Goal: Information Seeking & Learning: Learn about a topic

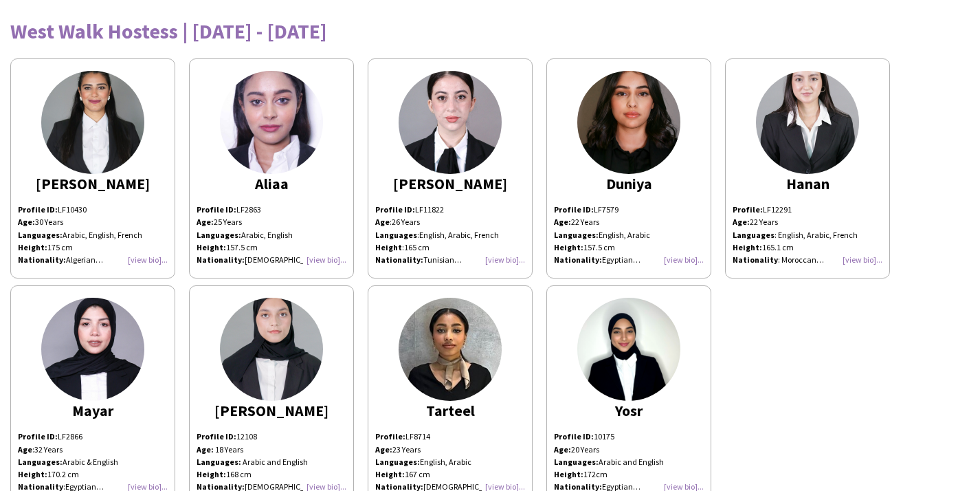
click at [95, 146] on img at bounding box center [92, 122] width 103 height 103
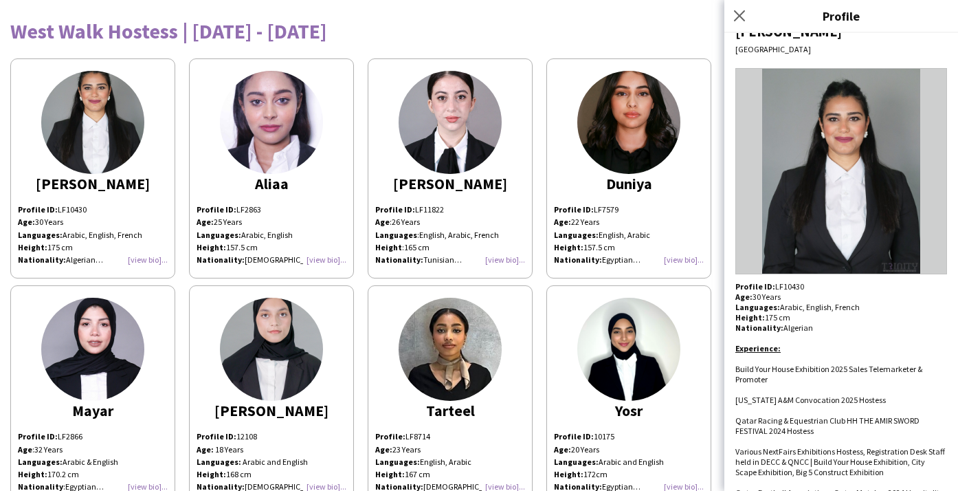
scroll to position [50, 0]
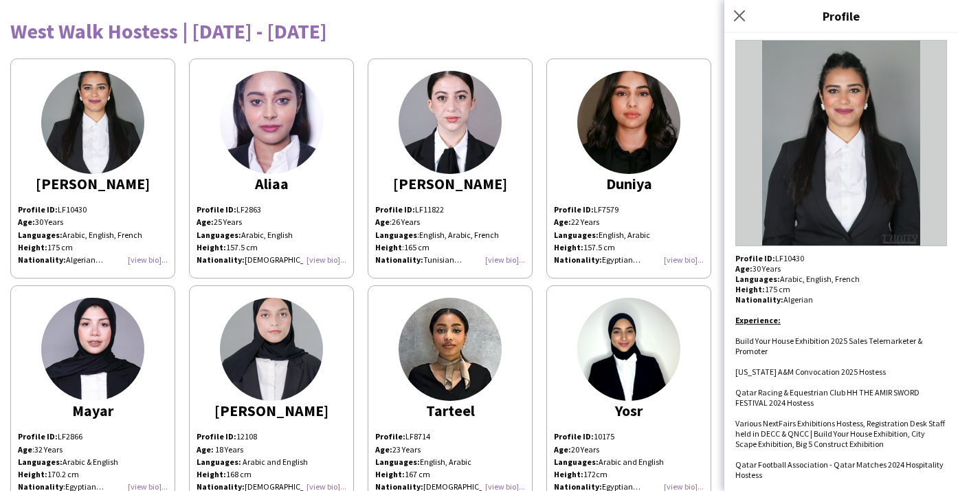
click at [273, 114] on img at bounding box center [271, 122] width 103 height 103
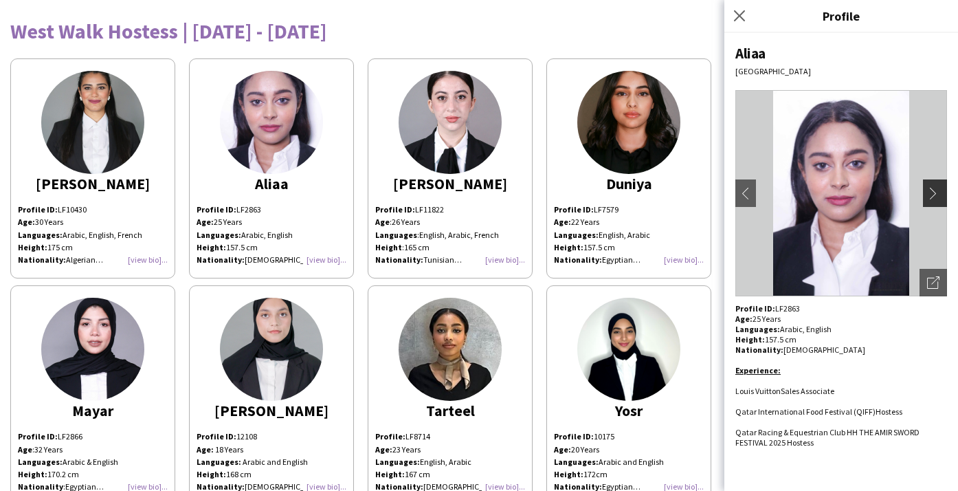
click at [926, 192] on button "chevron-right" at bounding box center [936, 192] width 27 height 27
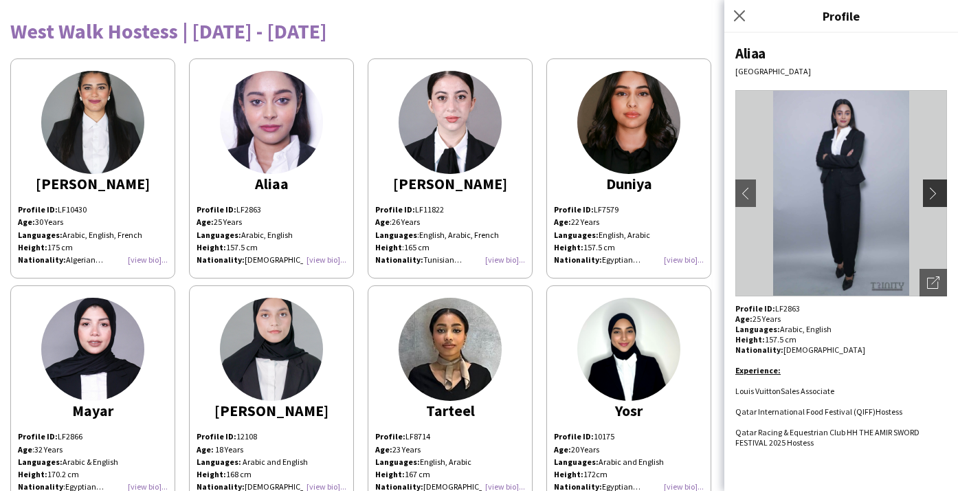
click at [928, 193] on app-icon "chevron-right" at bounding box center [936, 193] width 19 height 12
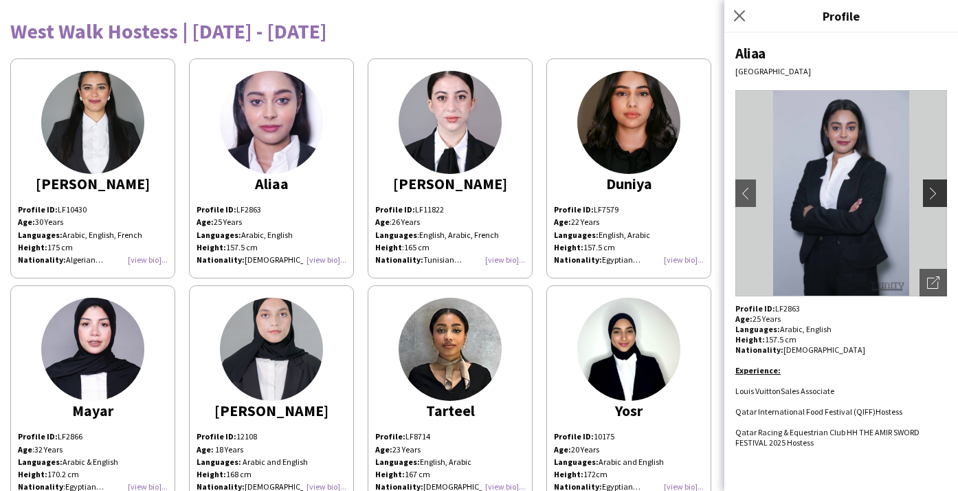
click at [928, 193] on app-icon "chevron-right" at bounding box center [936, 193] width 19 height 12
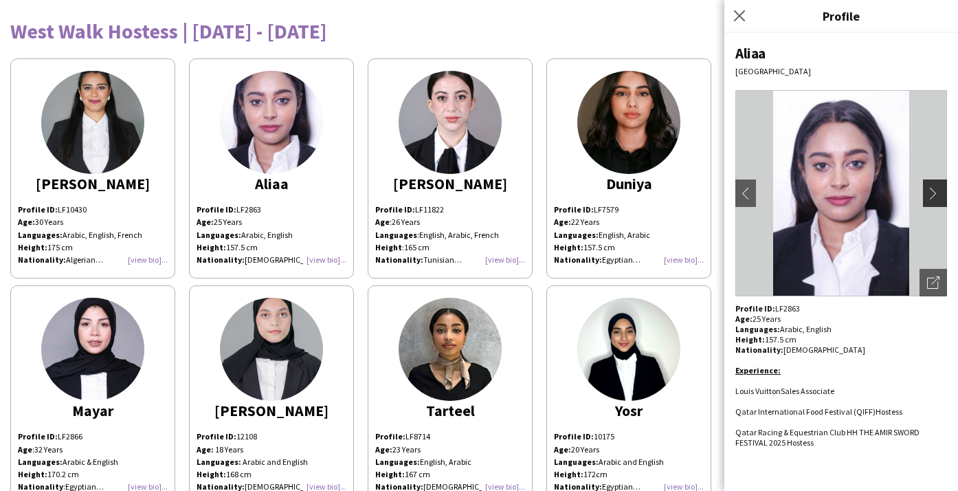
click at [928, 193] on app-icon "chevron-right" at bounding box center [936, 193] width 19 height 12
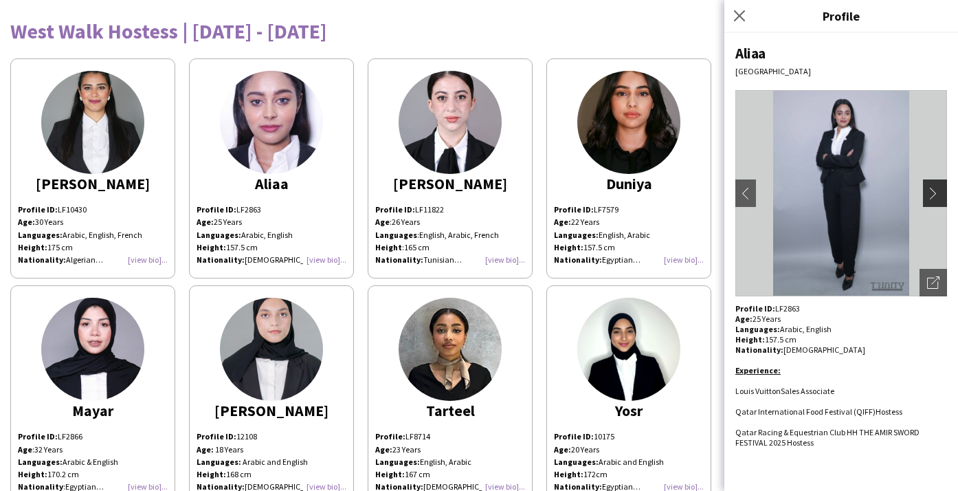
click at [928, 193] on app-icon "chevron-right" at bounding box center [936, 193] width 19 height 12
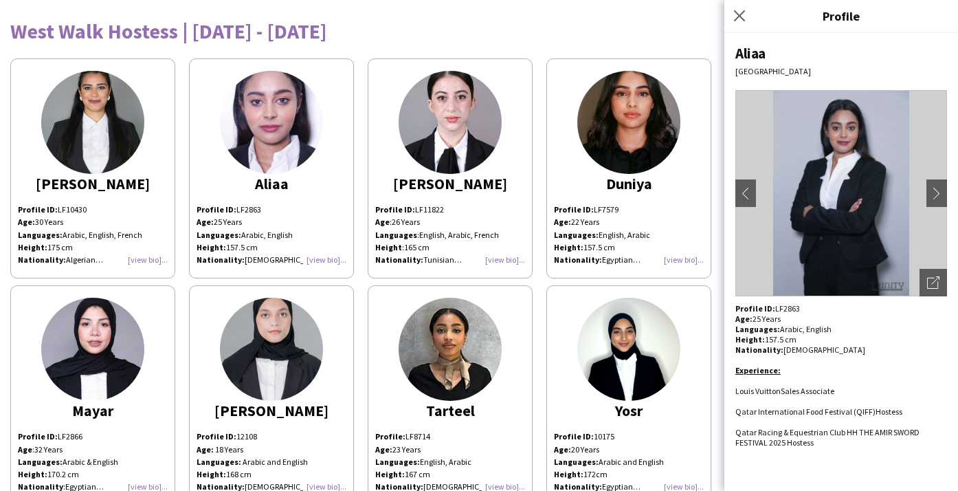
click at [443, 120] on img at bounding box center [450, 122] width 103 height 103
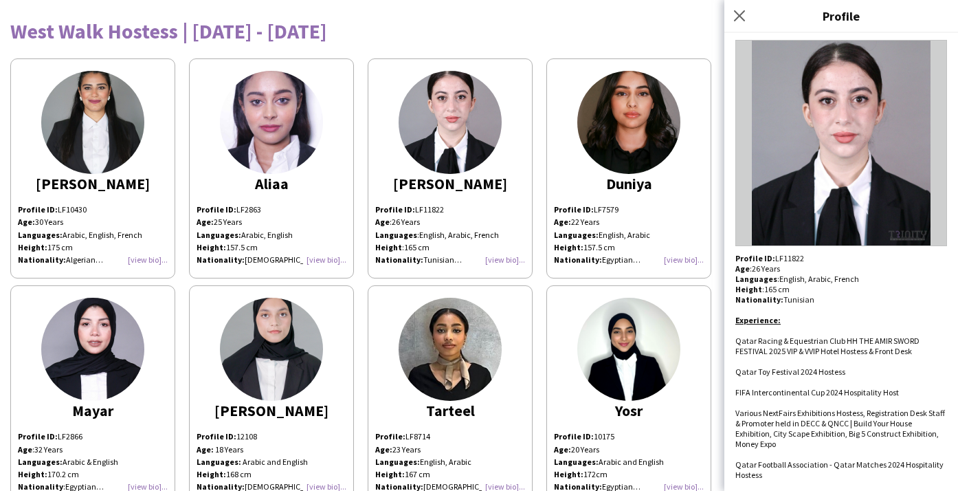
click at [586, 127] on img at bounding box center [628, 122] width 103 height 103
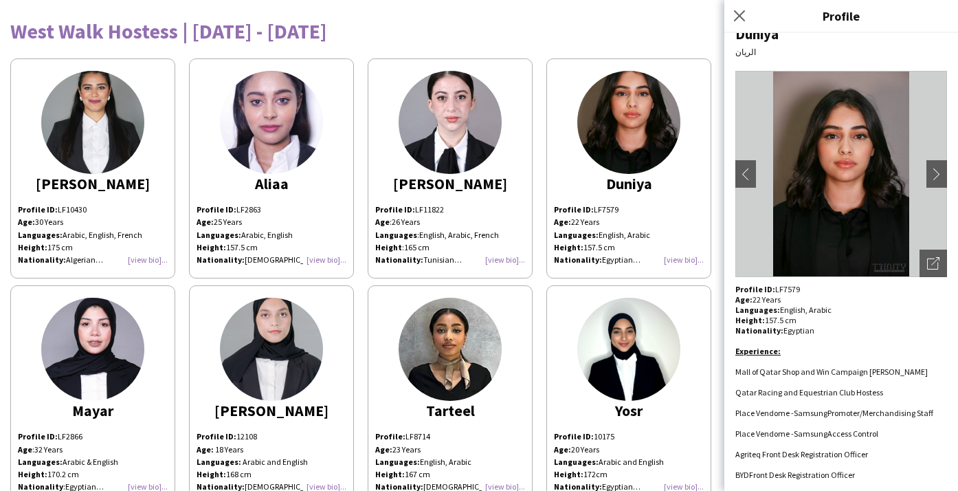
scroll to position [40, 0]
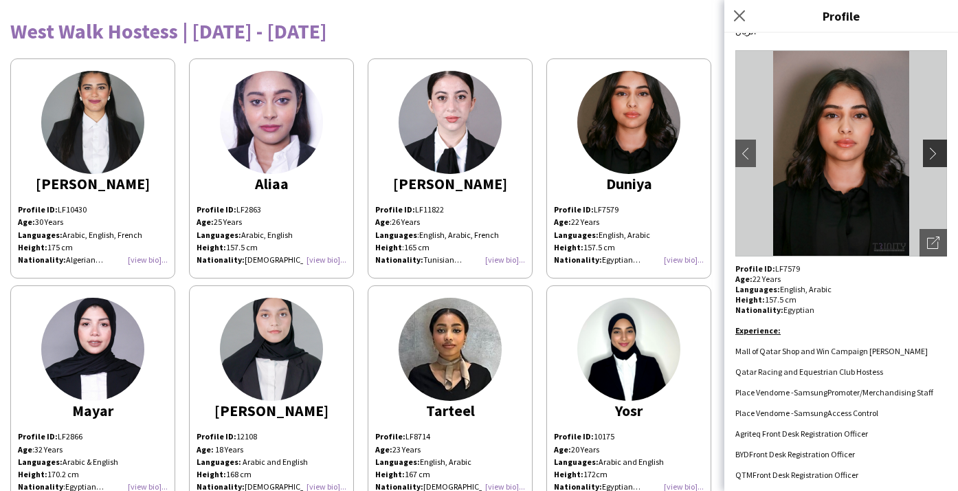
click at [927, 149] on app-icon "chevron-right" at bounding box center [936, 153] width 19 height 12
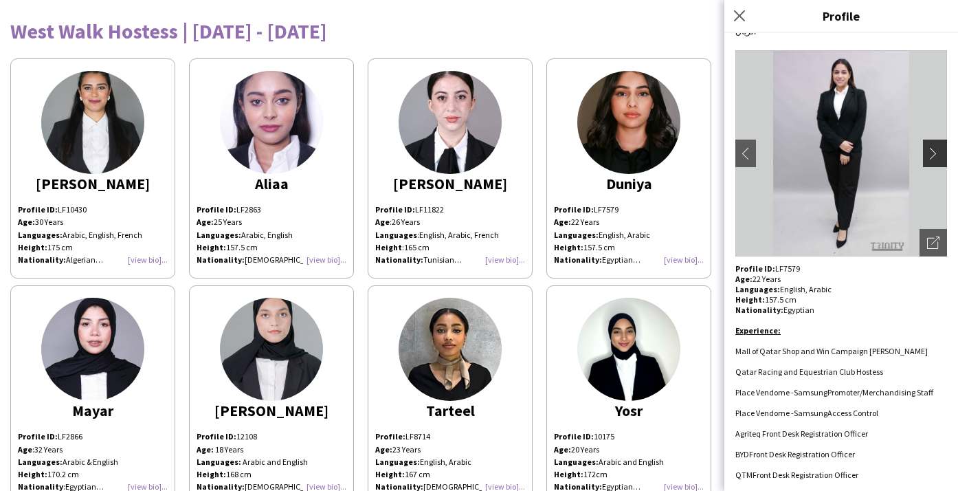
click at [927, 152] on app-icon "chevron-right" at bounding box center [936, 153] width 19 height 12
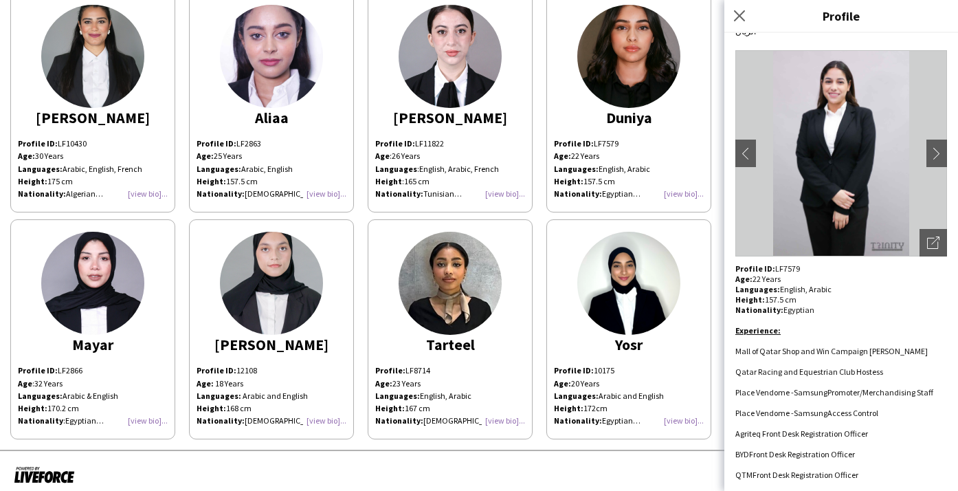
scroll to position [76, 0]
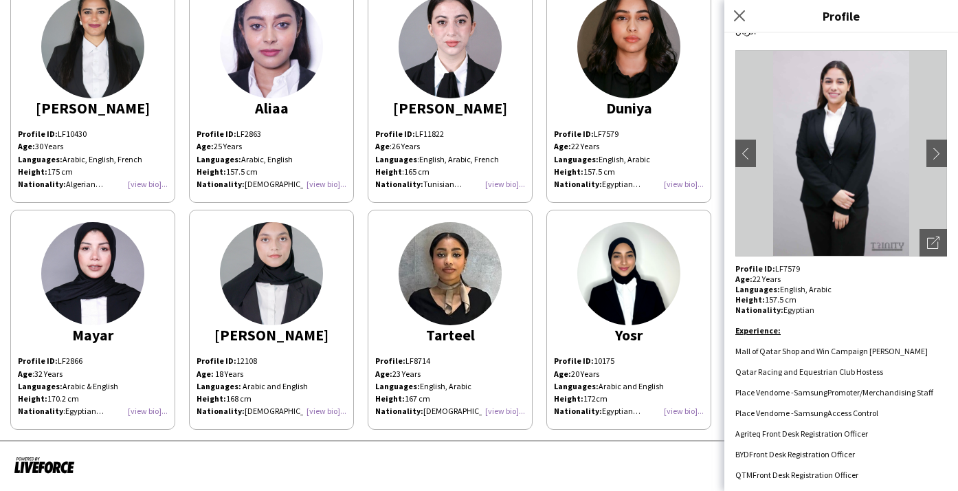
click at [70, 298] on img at bounding box center [92, 273] width 103 height 103
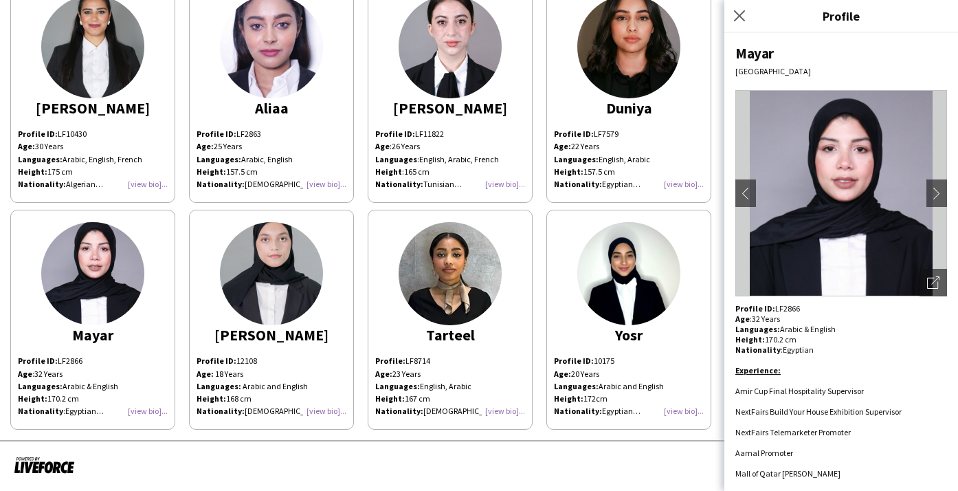
click at [230, 244] on img at bounding box center [271, 273] width 103 height 103
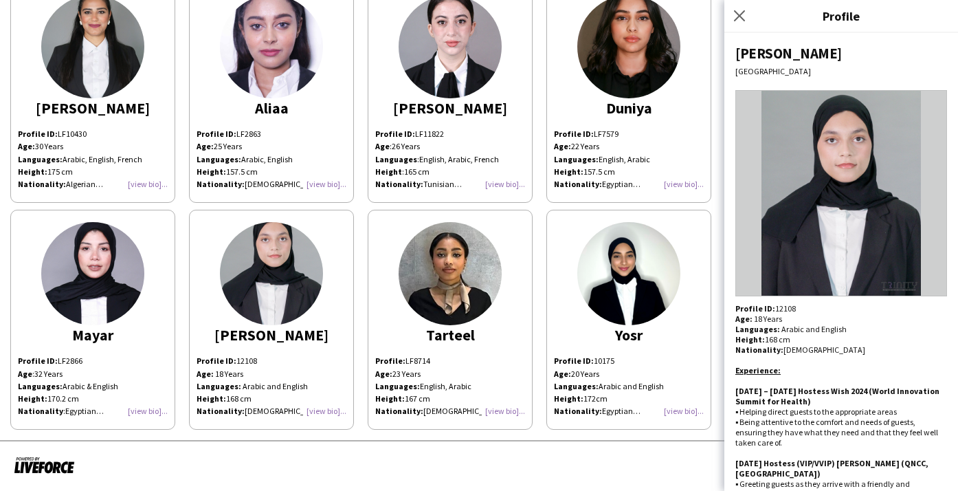
click at [490, 269] on img at bounding box center [450, 273] width 103 height 103
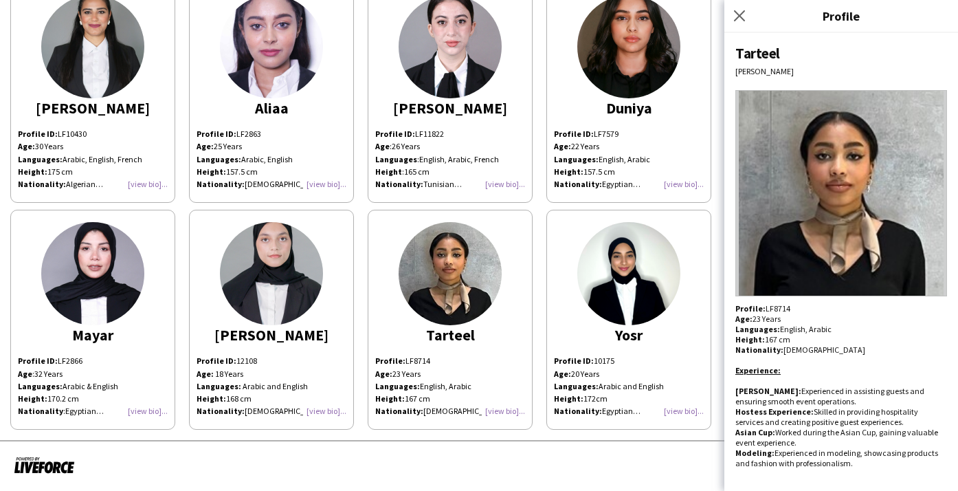
click at [605, 294] on img at bounding box center [628, 273] width 103 height 103
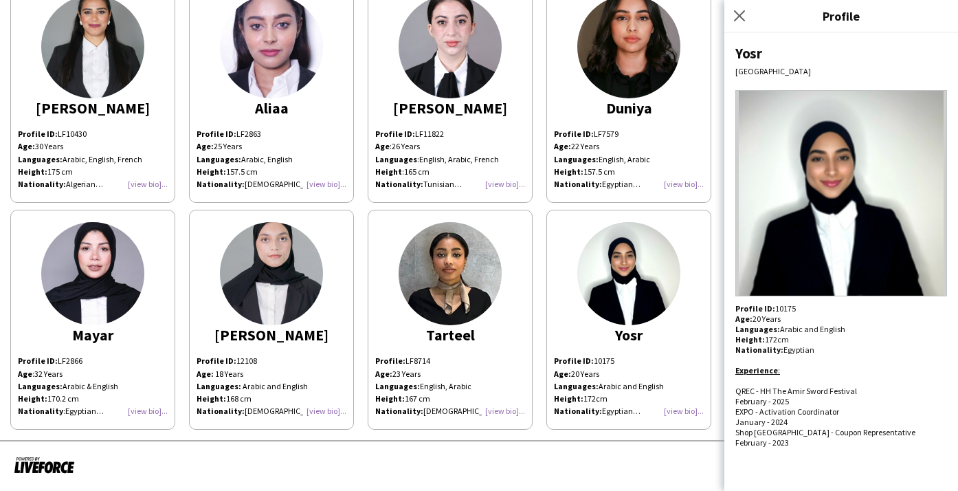
click at [643, 54] on img at bounding box center [628, 46] width 103 height 103
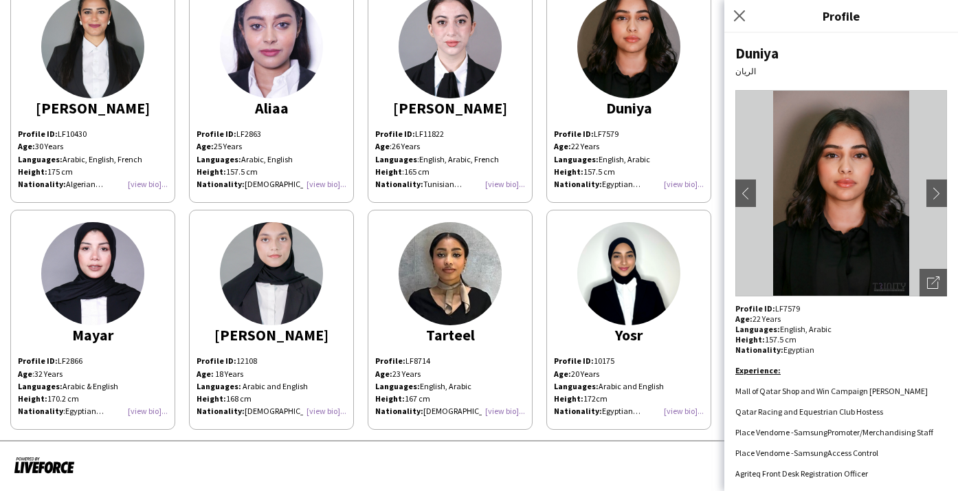
click at [486, 76] on img at bounding box center [450, 46] width 103 height 103
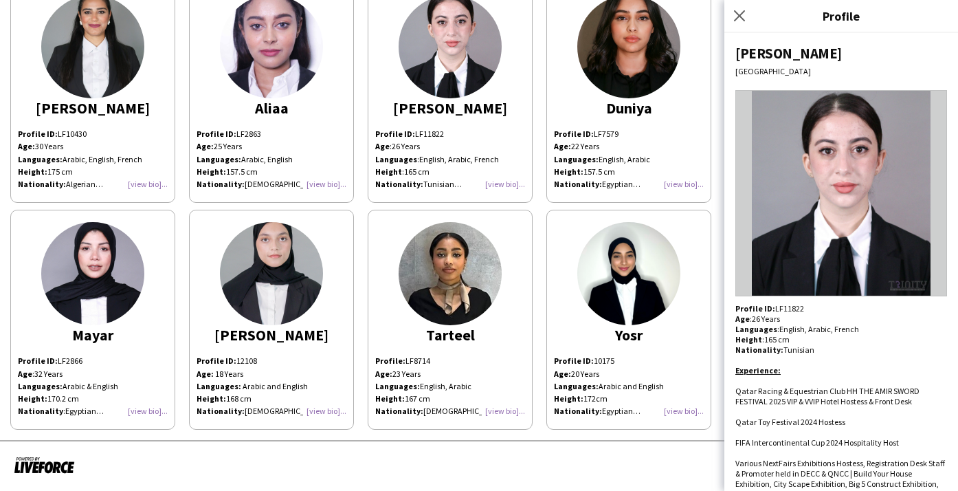
click at [297, 85] on img at bounding box center [271, 46] width 103 height 103
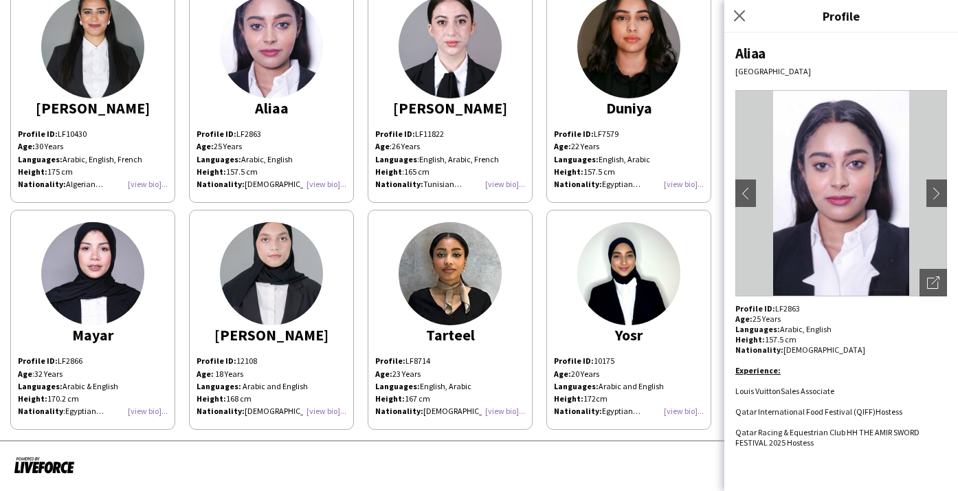
click at [69, 60] on img at bounding box center [92, 46] width 103 height 103
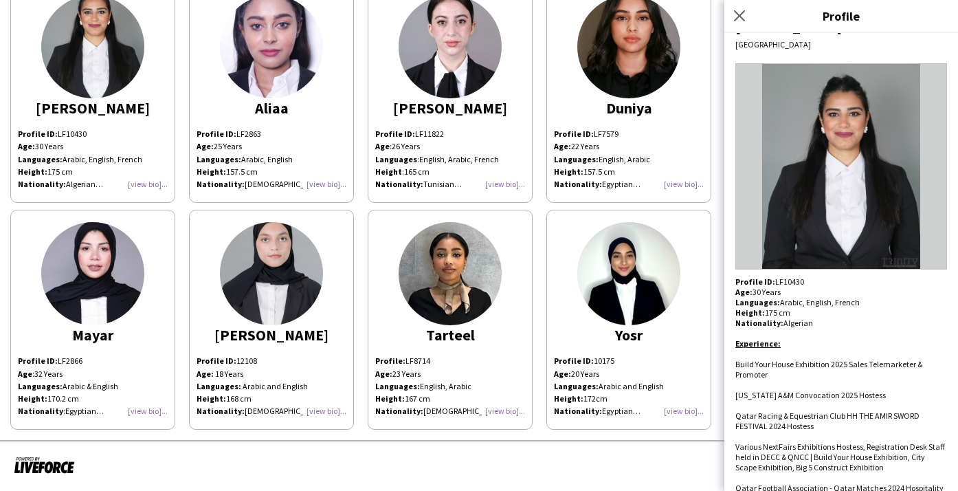
scroll to position [50, 0]
